Goal: Transaction & Acquisition: Purchase product/service

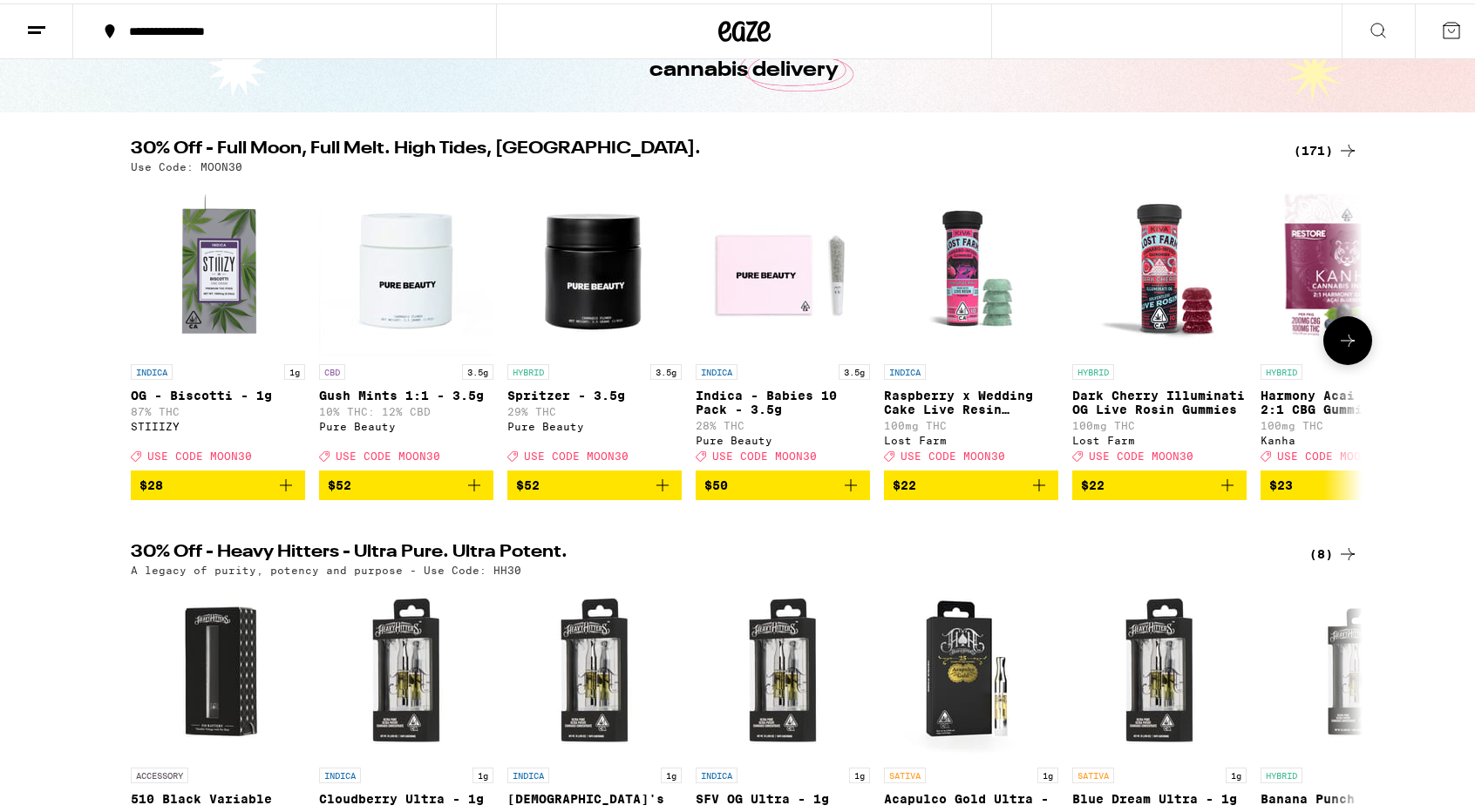
scroll to position [114, 0]
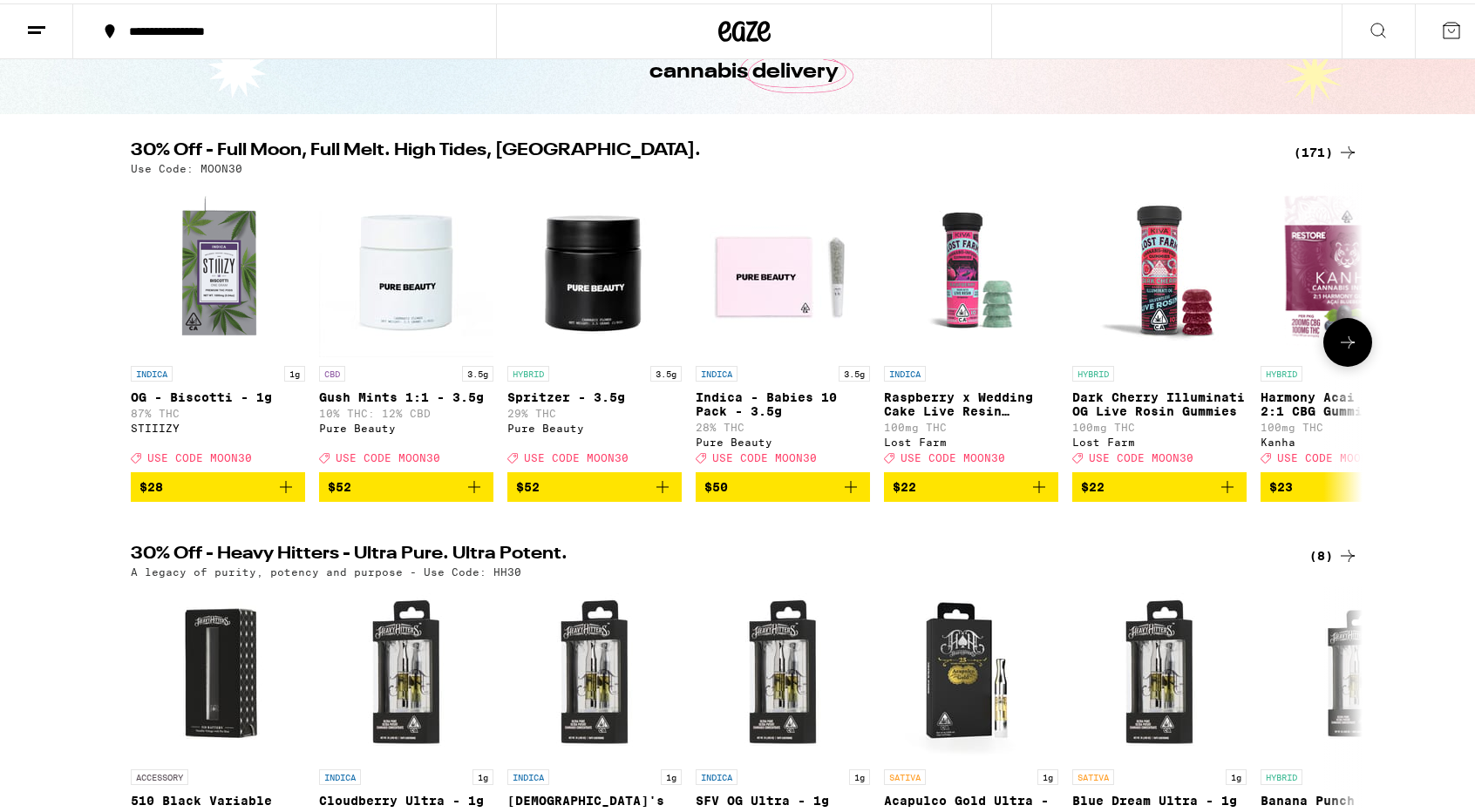
click at [1345, 349] on icon at bounding box center [1347, 339] width 21 height 21
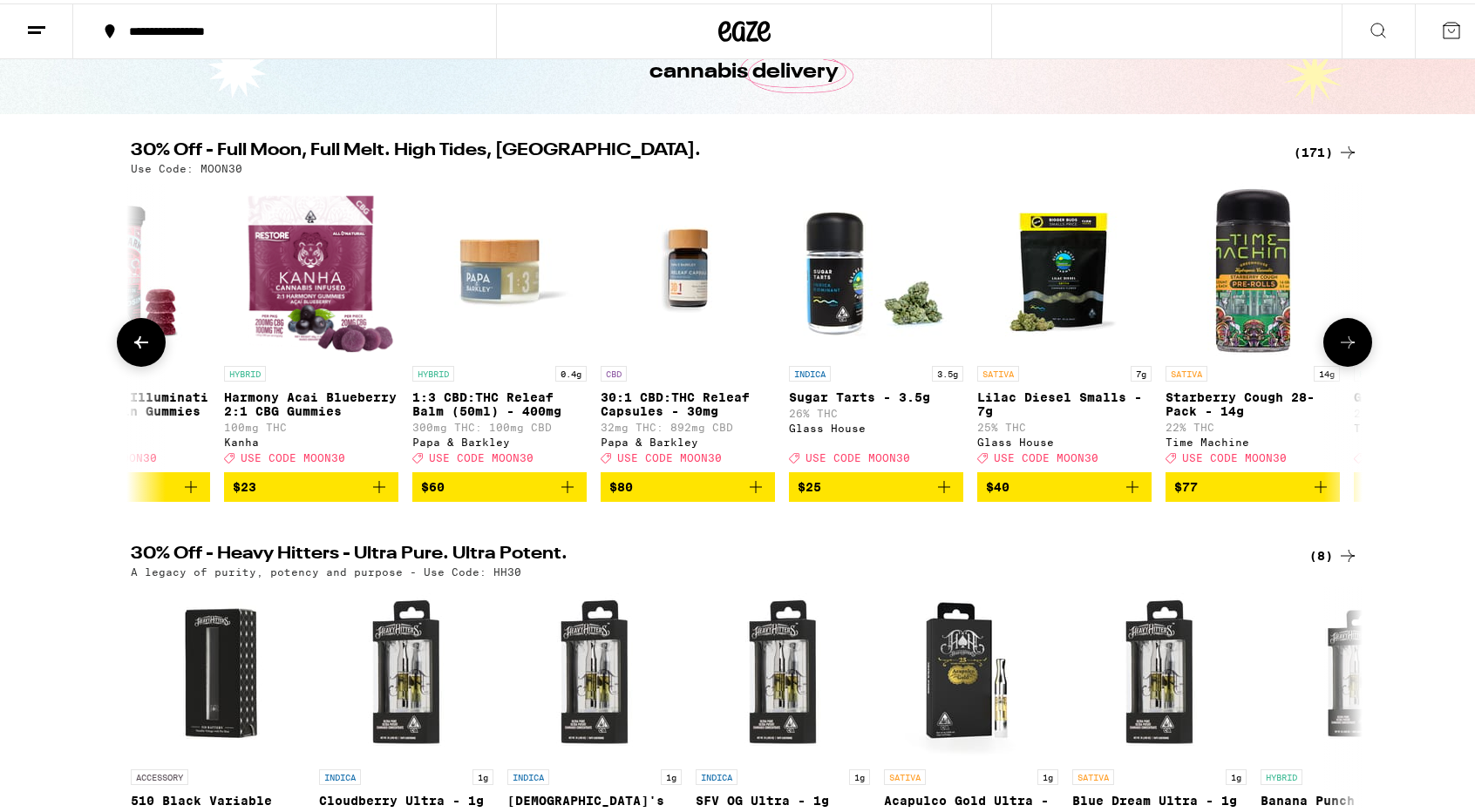
scroll to position [0, 1037]
click at [1345, 349] on icon at bounding box center [1347, 339] width 21 height 21
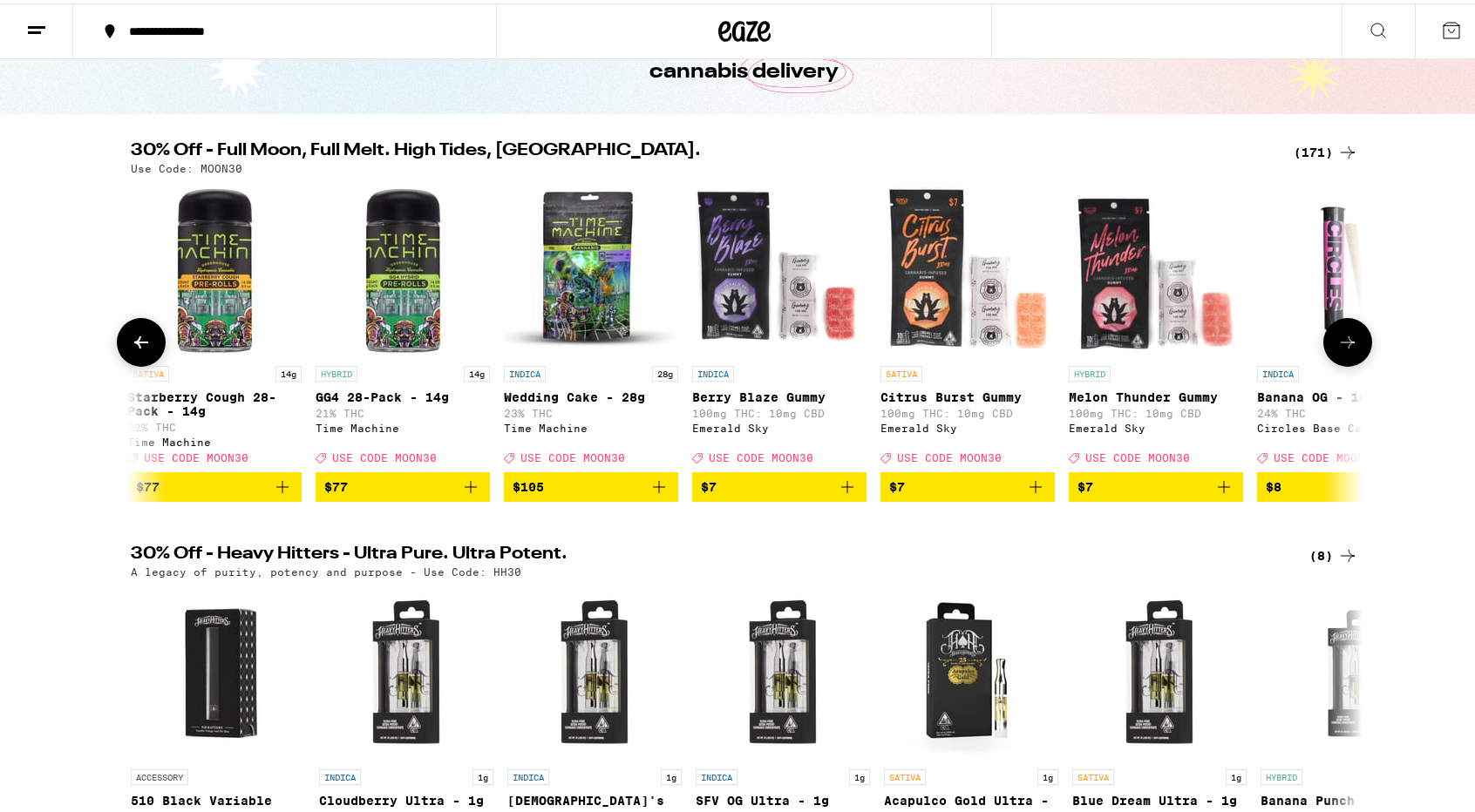
click at [1345, 349] on icon at bounding box center [1347, 339] width 21 height 21
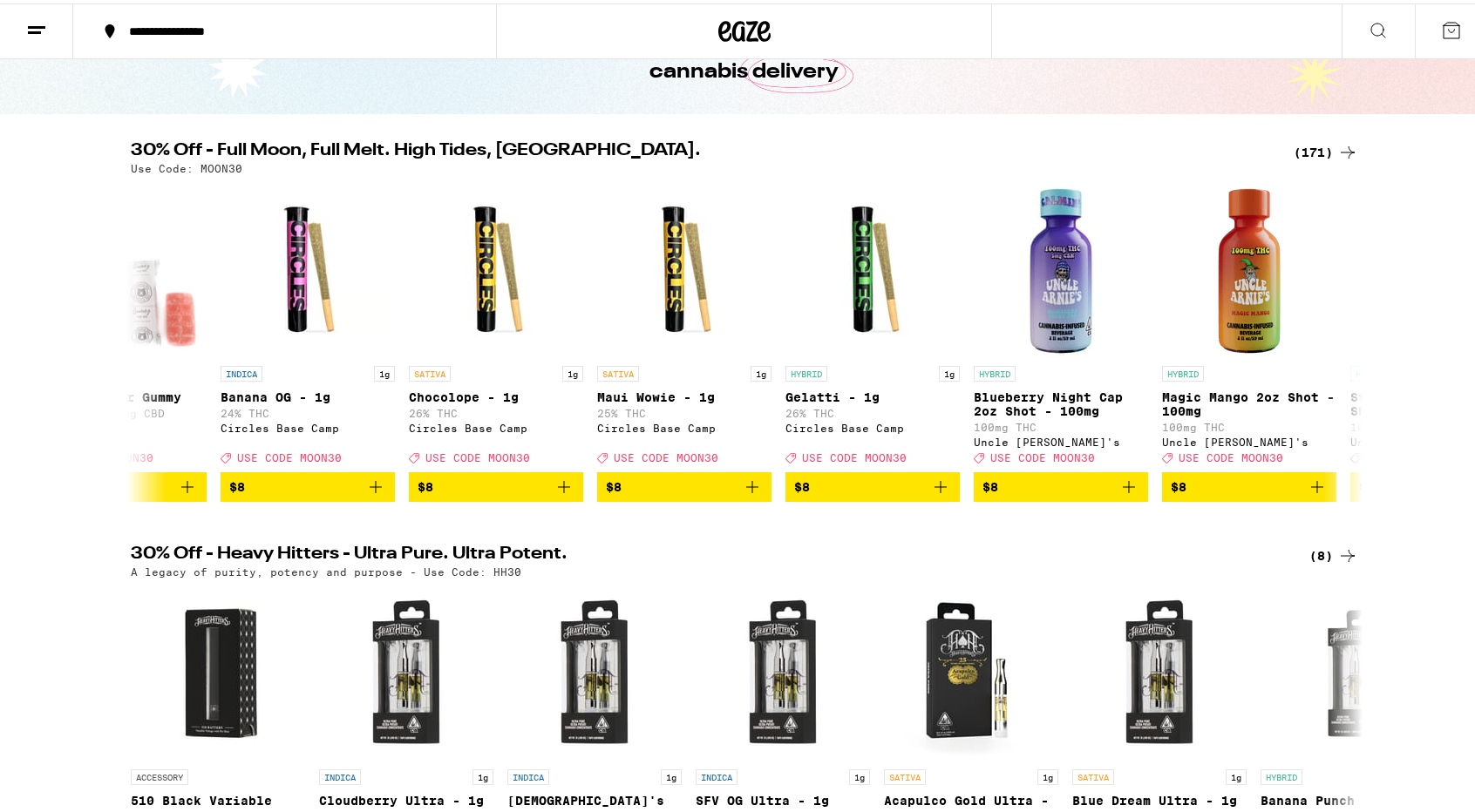
scroll to position [0, 3112]
click at [1299, 146] on div "(171)" at bounding box center [1326, 149] width 65 height 21
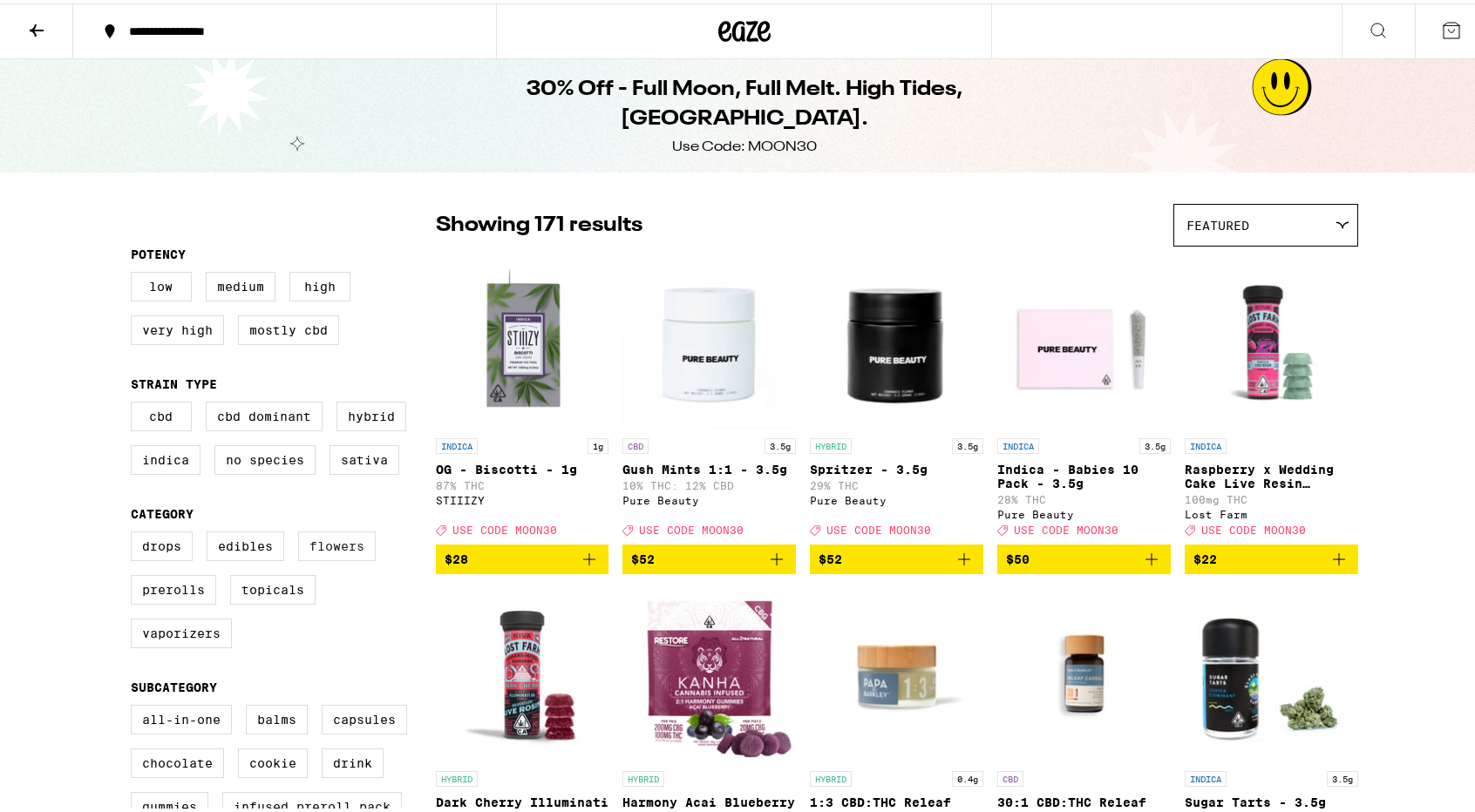
click at [328, 558] on label "Flowers" at bounding box center [336, 543] width 78 height 30
click at [135, 532] on input "Flowers" at bounding box center [134, 531] width 1 height 1
checkbox input "true"
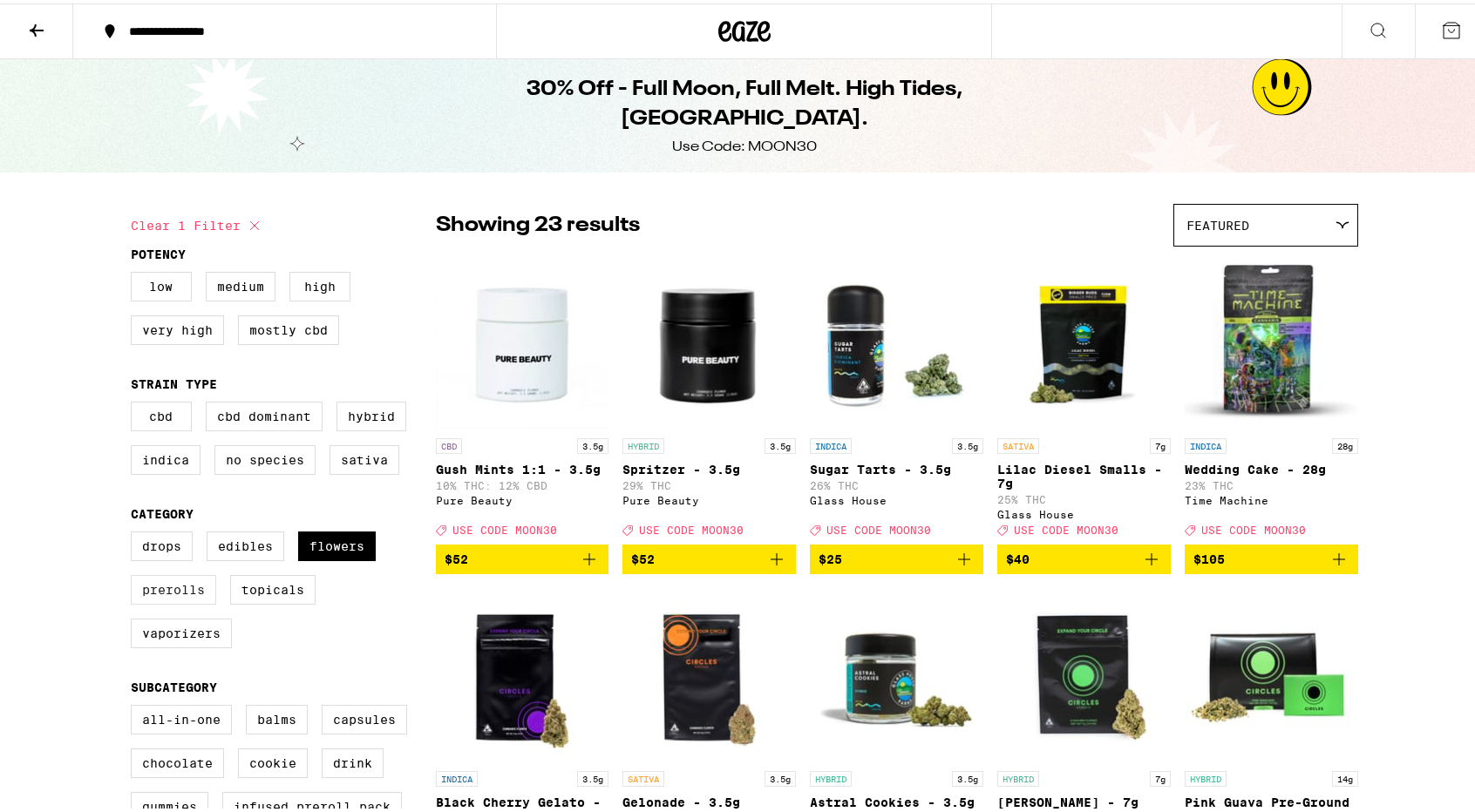
click at [169, 602] on label "Prerolls" at bounding box center [174, 587] width 86 height 30
click at [135, 532] on input "Prerolls" at bounding box center [134, 531] width 1 height 1
checkbox input "true"
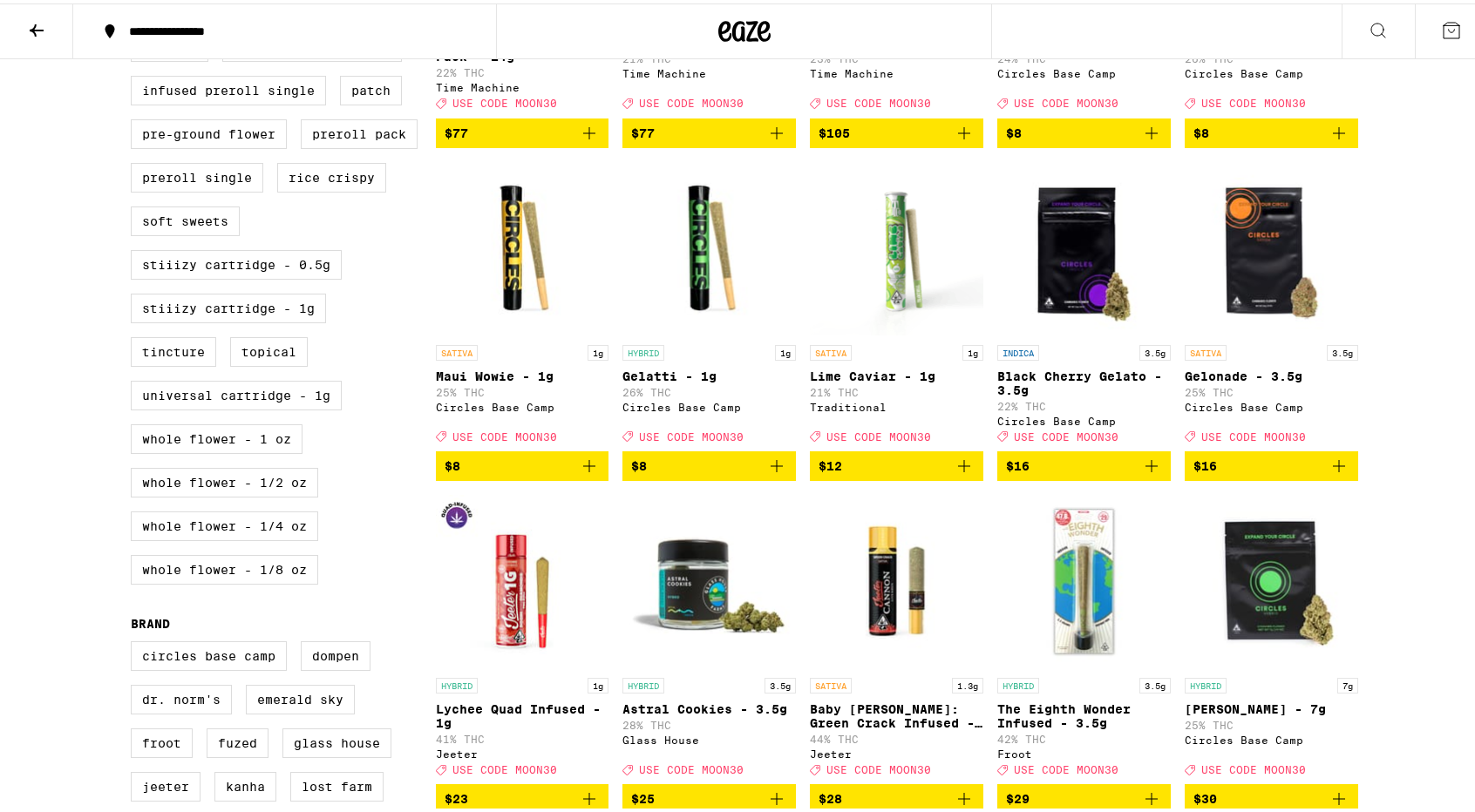
scroll to position [762, 0]
